Goal: Navigation & Orientation: Understand site structure

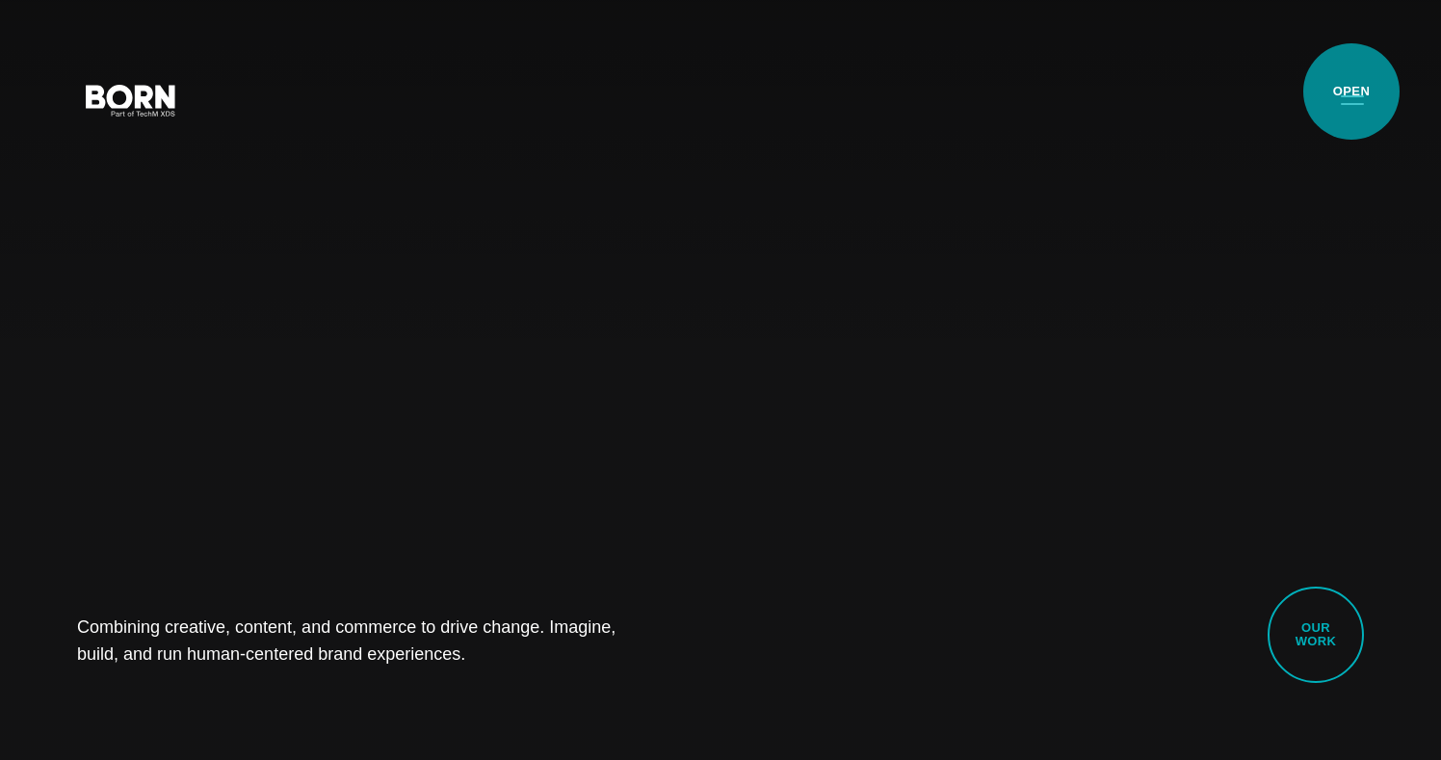
click at [1352, 92] on button "Primary Menu" at bounding box center [1352, 99] width 46 height 40
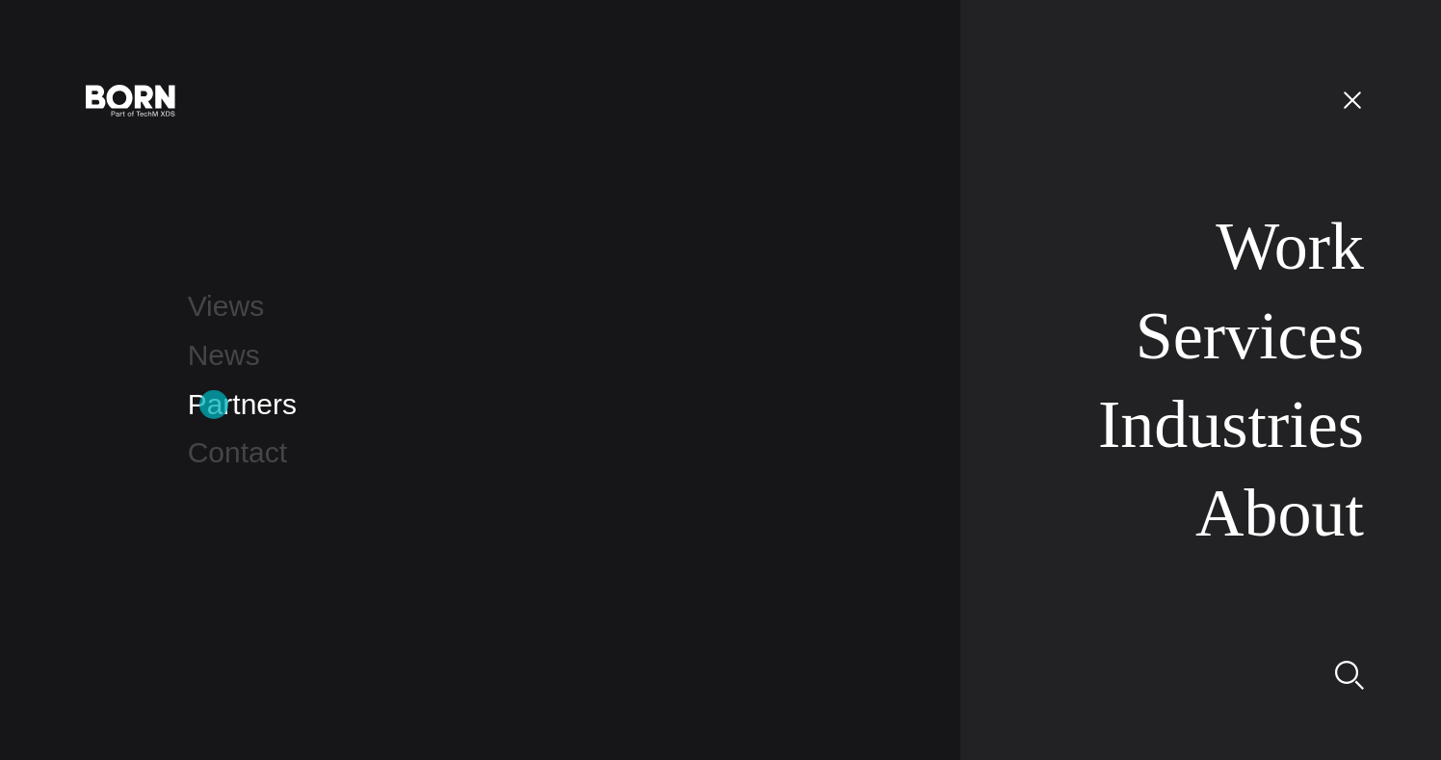
click at [218, 406] on link "Partners" at bounding box center [242, 404] width 109 height 32
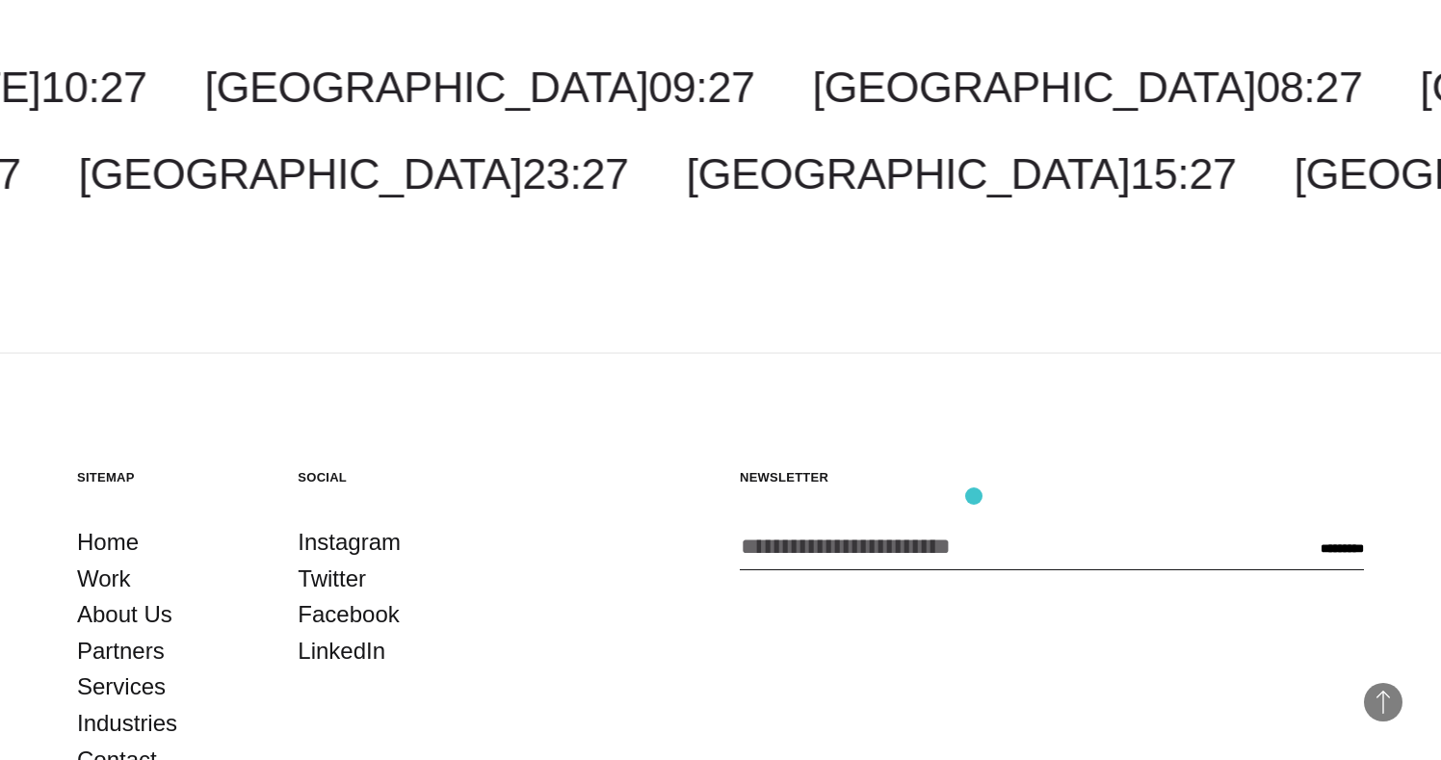
scroll to position [3742, 0]
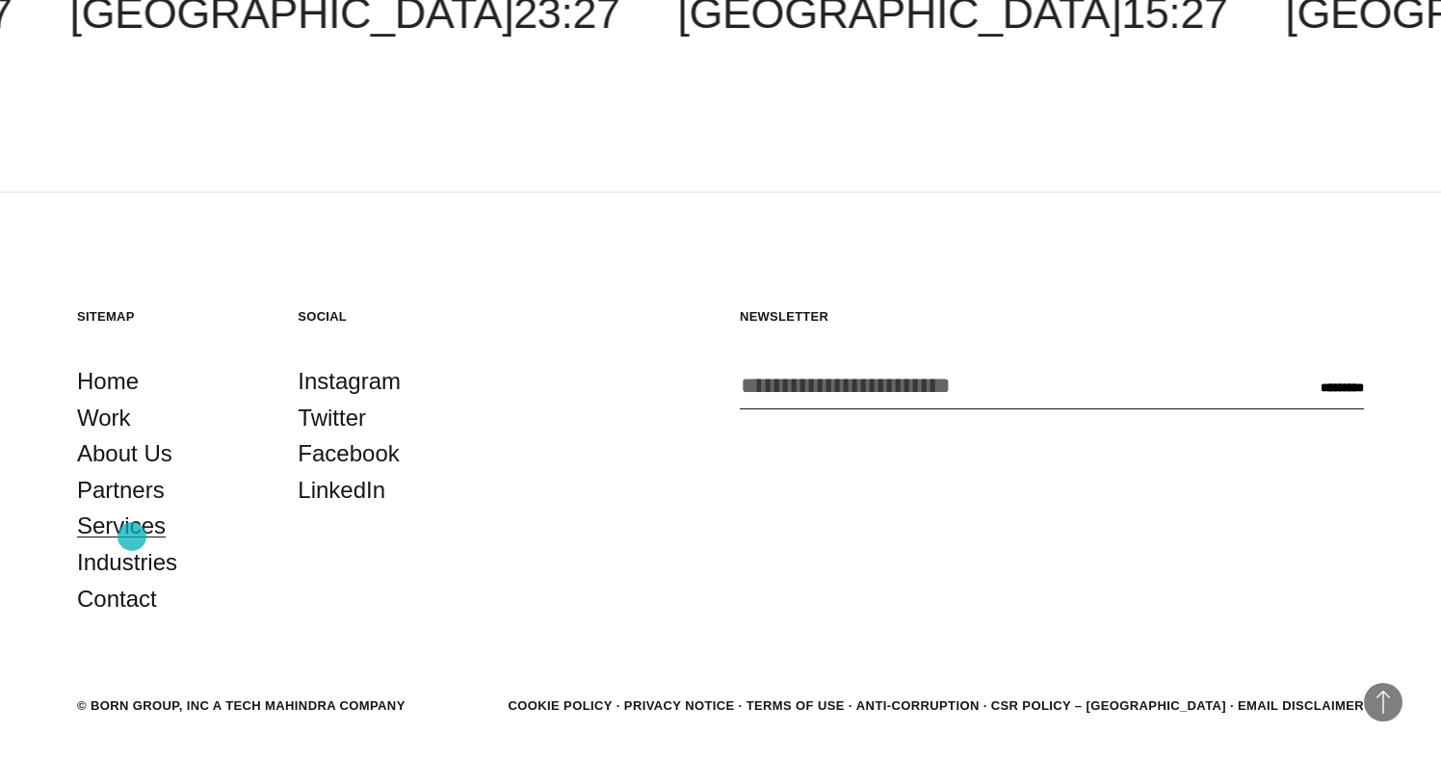
click at [132, 537] on link "Services" at bounding box center [121, 526] width 89 height 37
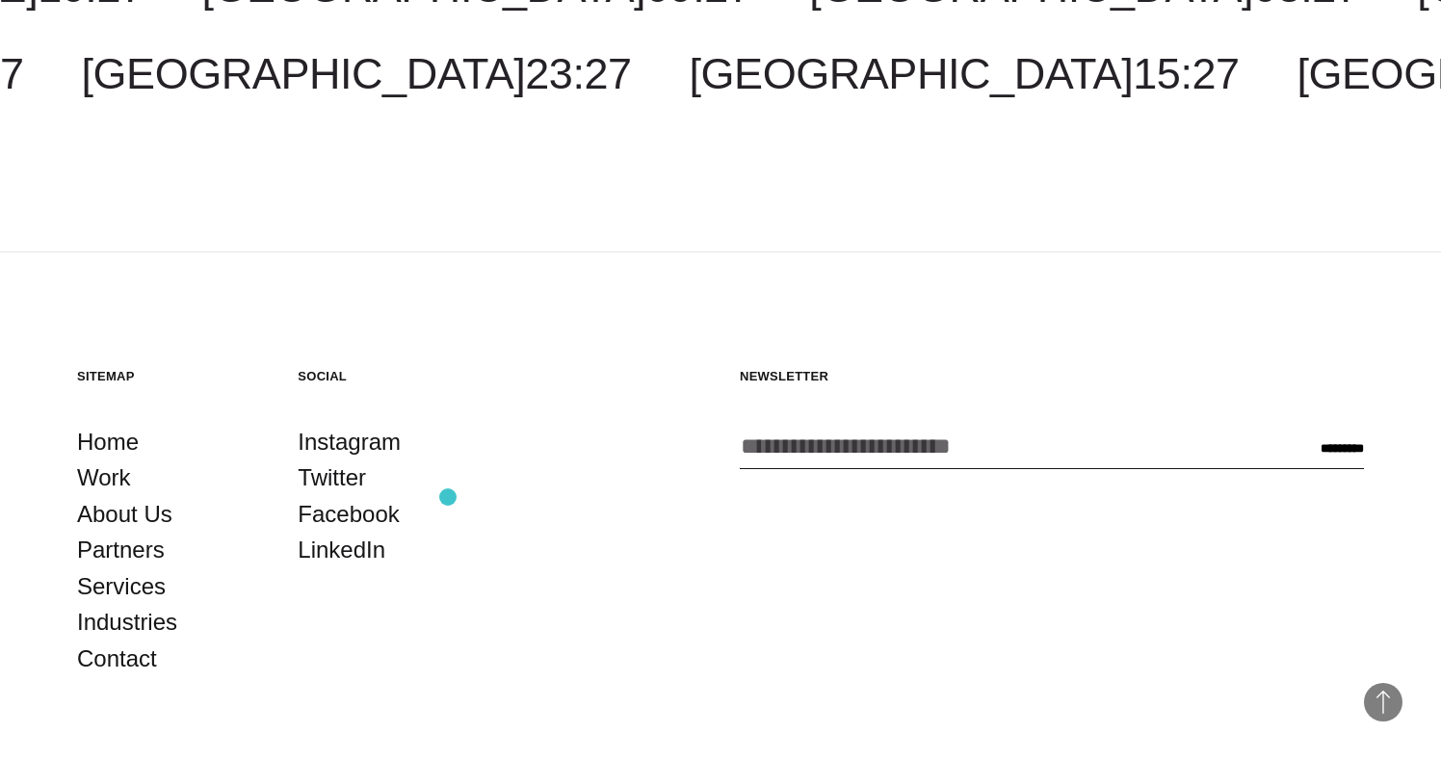
scroll to position [4045, 0]
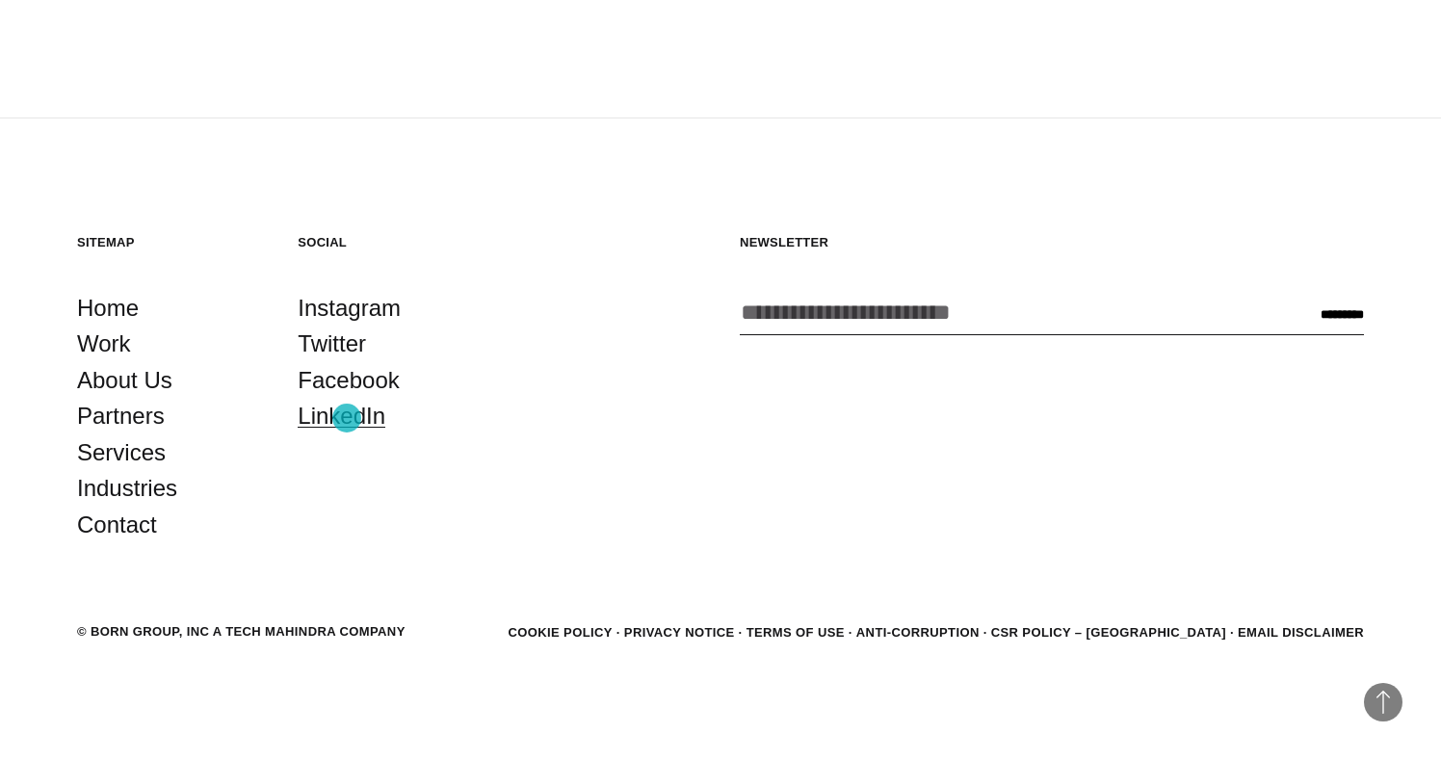
click at [347, 418] on link "LinkedIn" at bounding box center [342, 416] width 88 height 37
